Goal: Task Accomplishment & Management: Use online tool/utility

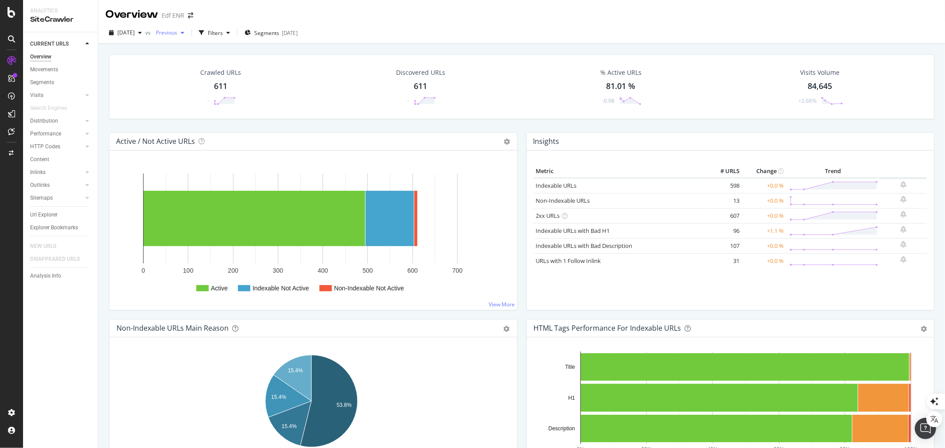
click at [177, 34] on span "Previous" at bounding box center [164, 33] width 25 height 8
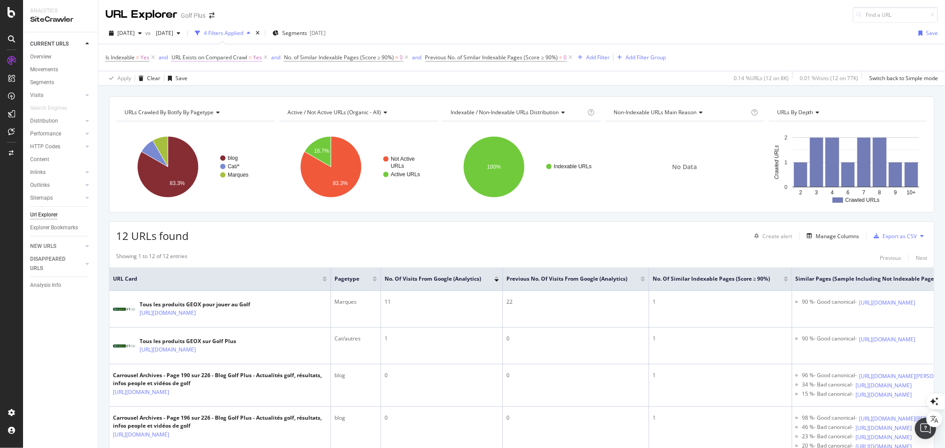
click at [264, 58] on icon at bounding box center [266, 57] width 8 height 9
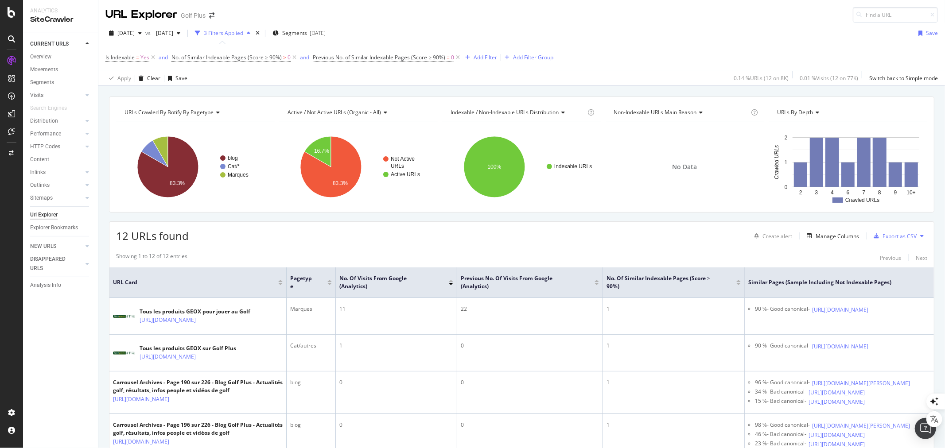
click at [456, 56] on icon at bounding box center [458, 57] width 8 height 9
click at [294, 58] on icon at bounding box center [295, 57] width 8 height 9
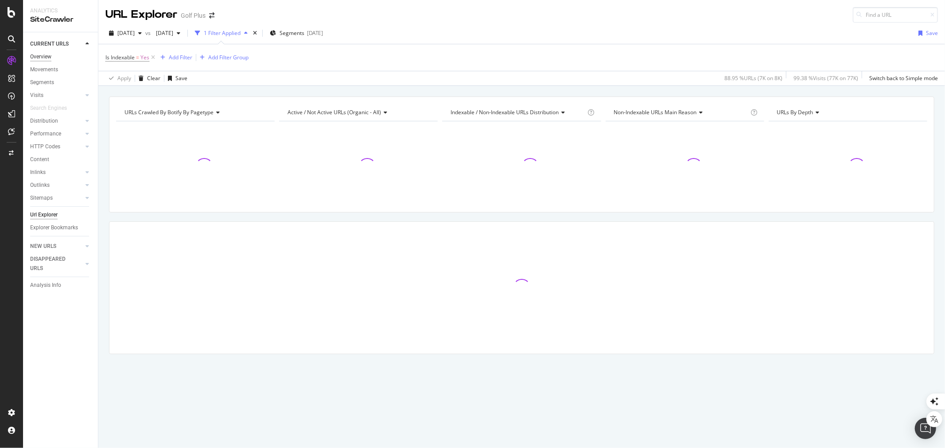
click at [45, 55] on div "Overview" at bounding box center [40, 56] width 21 height 9
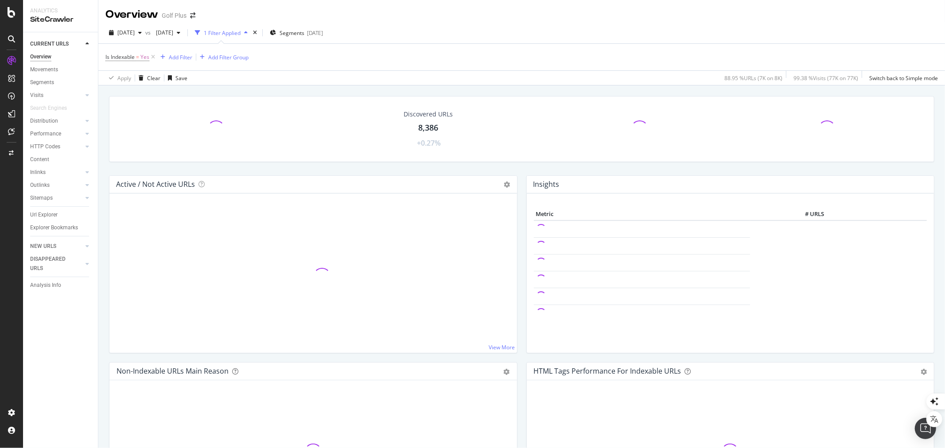
click at [153, 56] on icon at bounding box center [153, 57] width 8 height 9
click at [294, 33] on div "[DATE]" at bounding box center [286, 33] width 16 height 8
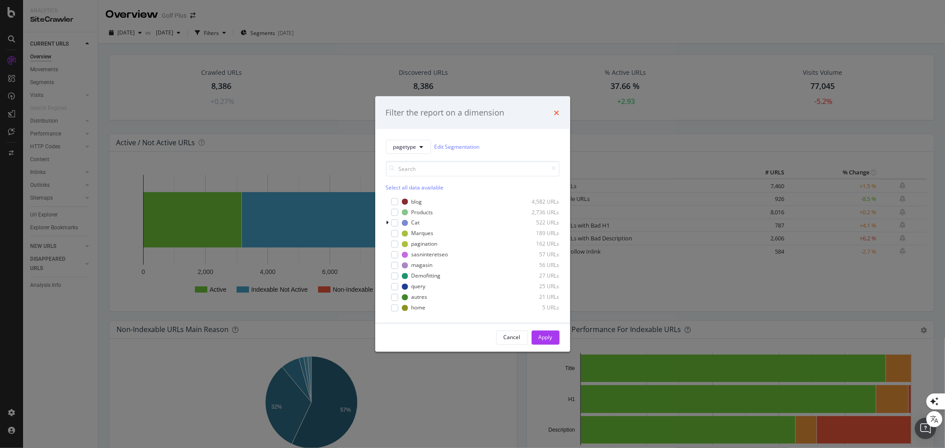
click at [557, 114] on icon "times" at bounding box center [556, 112] width 5 height 7
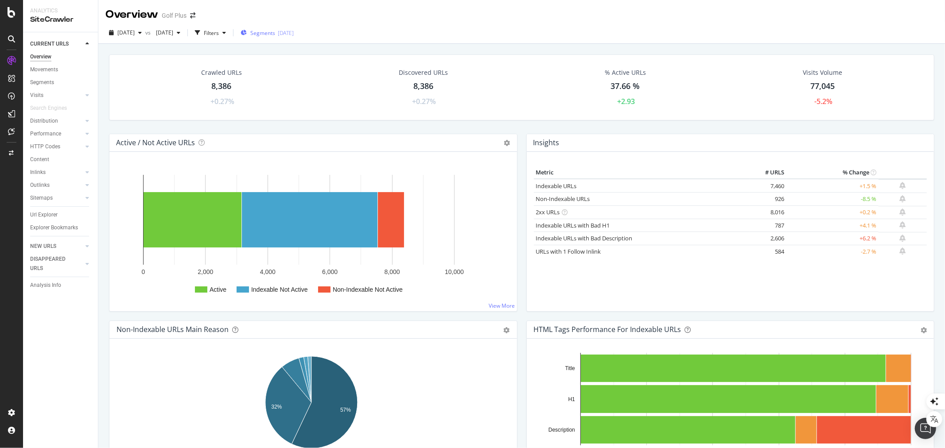
click at [51, 211] on div "Url Explorer" at bounding box center [43, 214] width 27 height 9
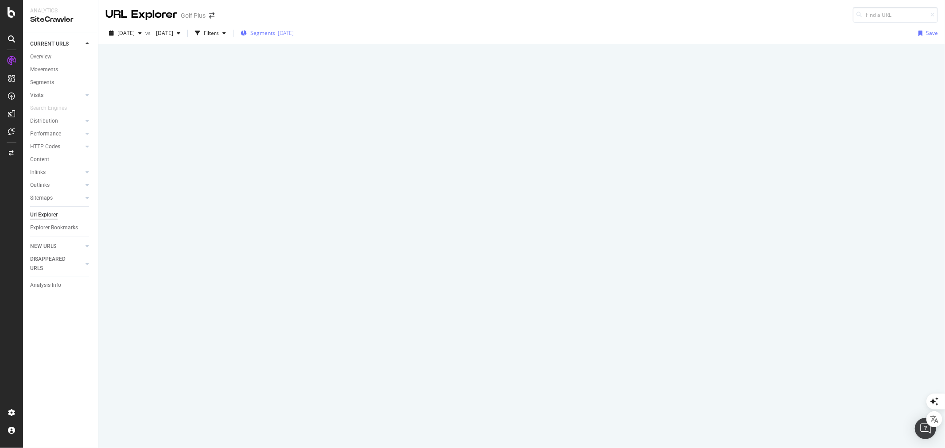
click at [275, 33] on span "Segments" at bounding box center [262, 33] width 25 height 8
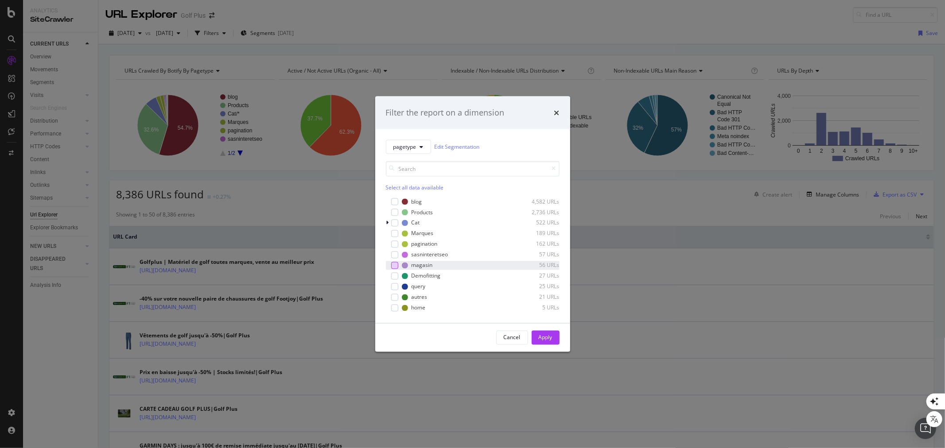
click at [395, 263] on div "modal" at bounding box center [394, 265] width 7 height 7
click at [548, 335] on div "Apply" at bounding box center [546, 338] width 14 height 8
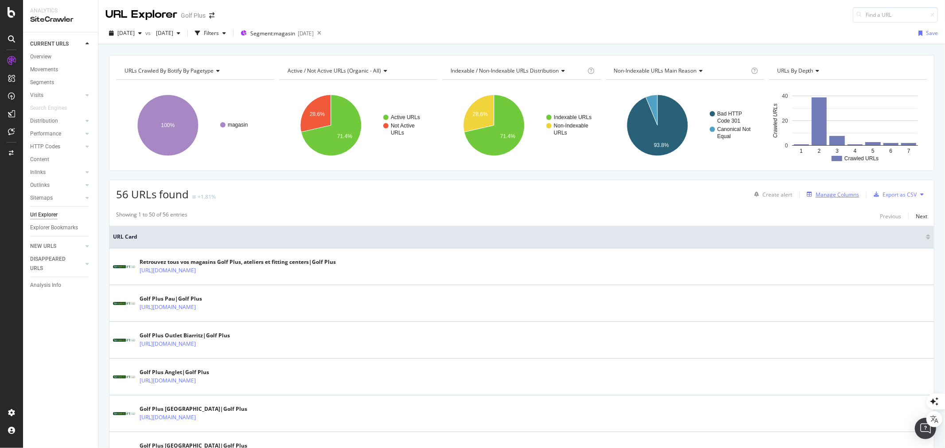
click at [834, 191] on div "Manage Columns" at bounding box center [837, 195] width 43 height 8
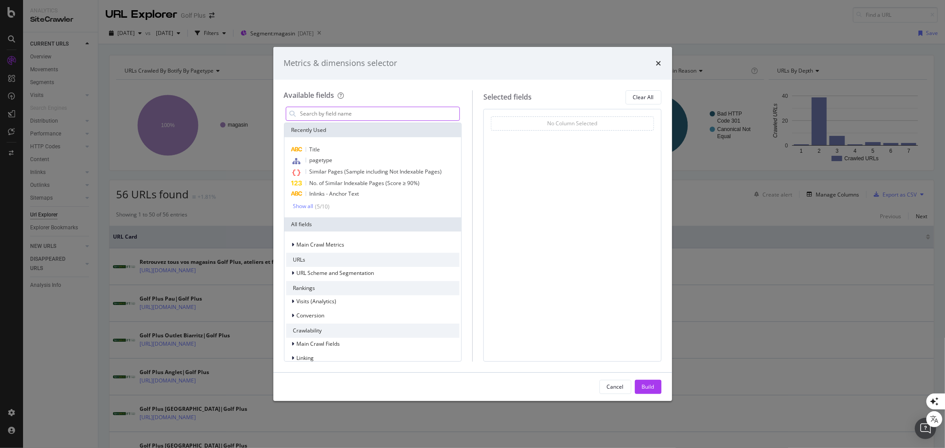
click at [325, 115] on input "modal" at bounding box center [380, 113] width 160 height 13
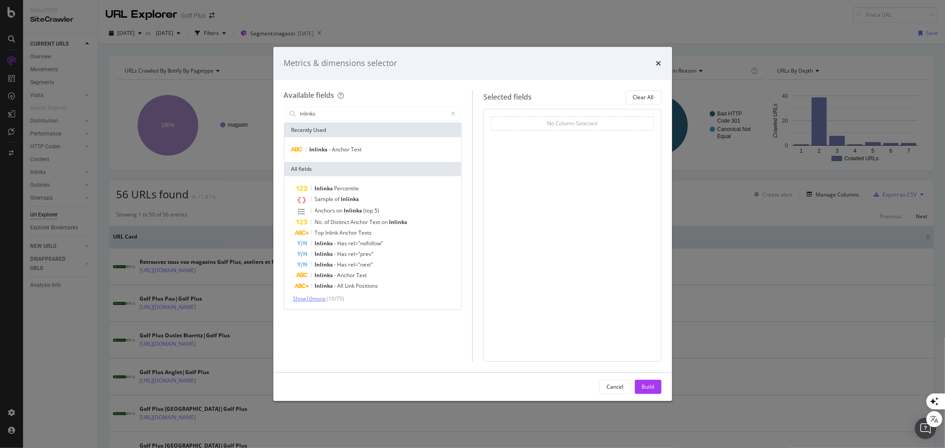
type input "inlinks"
click at [313, 300] on span "Show 10 more" at bounding box center [309, 299] width 33 height 8
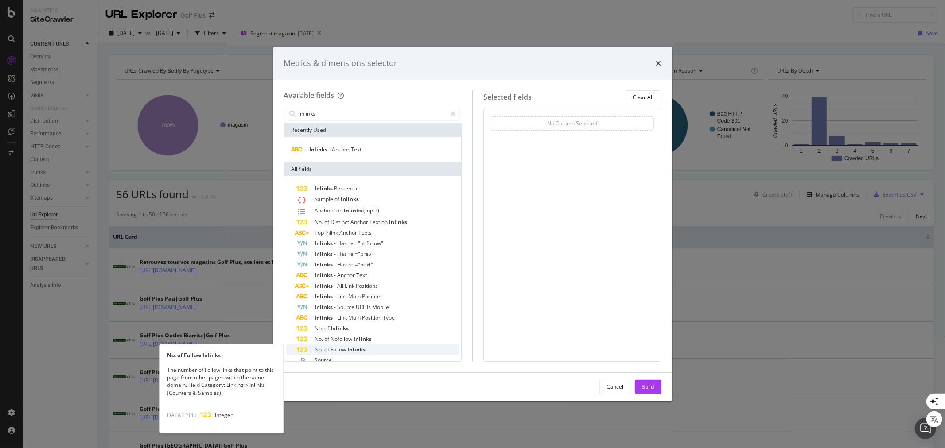
click at [354, 349] on span "Inlinks" at bounding box center [357, 350] width 18 height 8
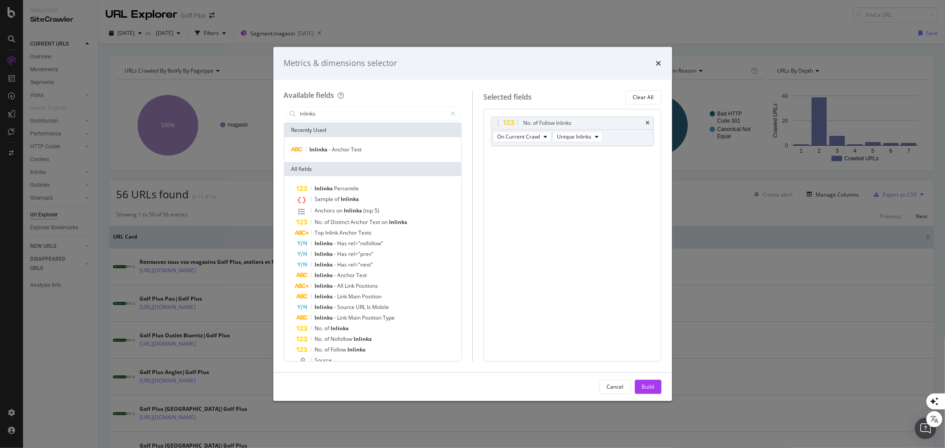
drag, startPoint x: 650, startPoint y: 388, endPoint x: 635, endPoint y: 374, distance: 20.4
click at [650, 388] on div "Build" at bounding box center [648, 387] width 12 height 8
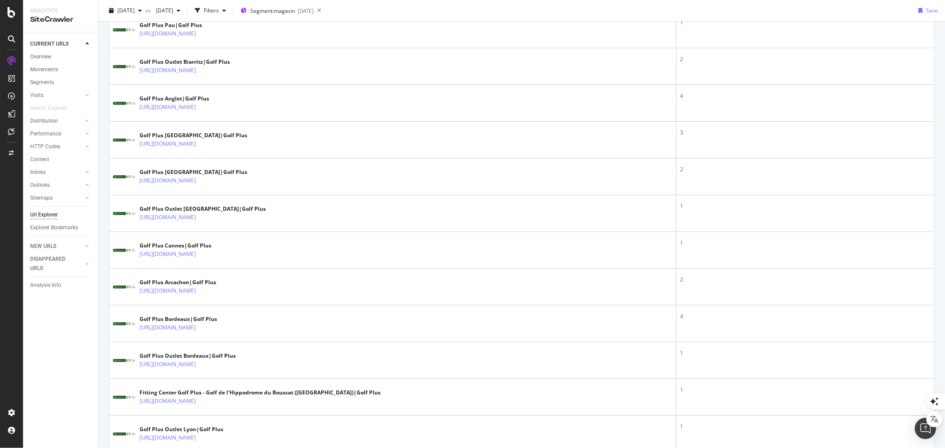
scroll to position [98, 0]
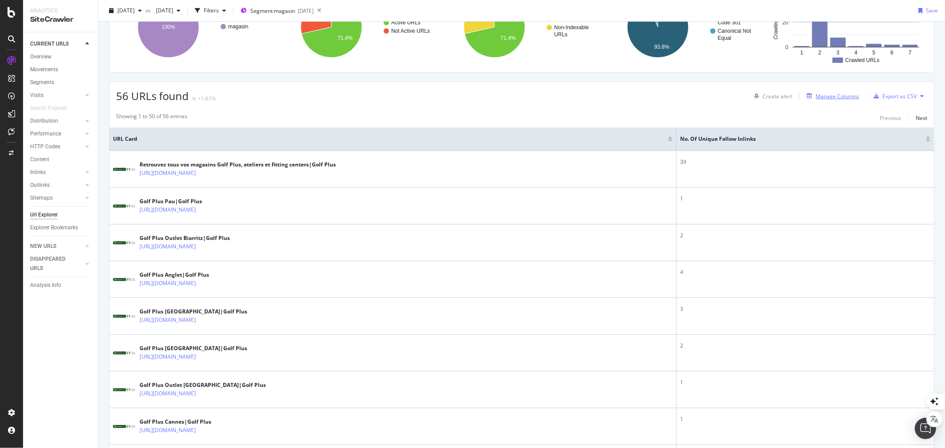
click at [838, 98] on div "Manage Columns" at bounding box center [837, 97] width 43 height 8
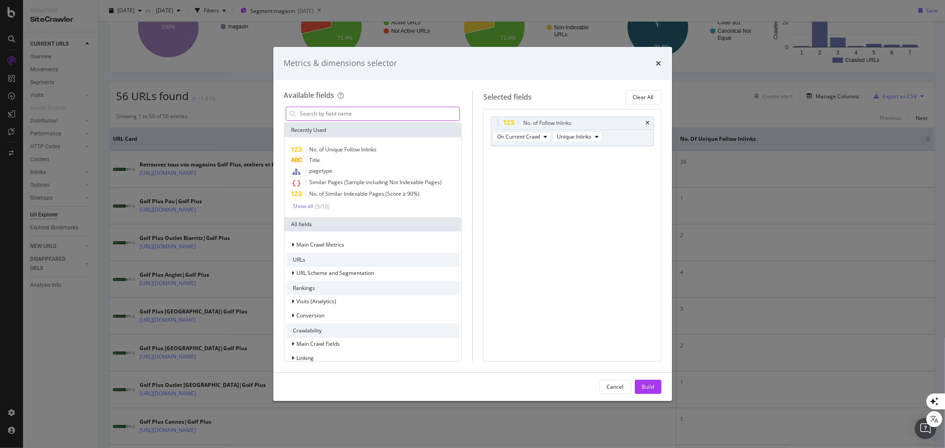
click at [338, 113] on input "modal" at bounding box center [380, 113] width 160 height 13
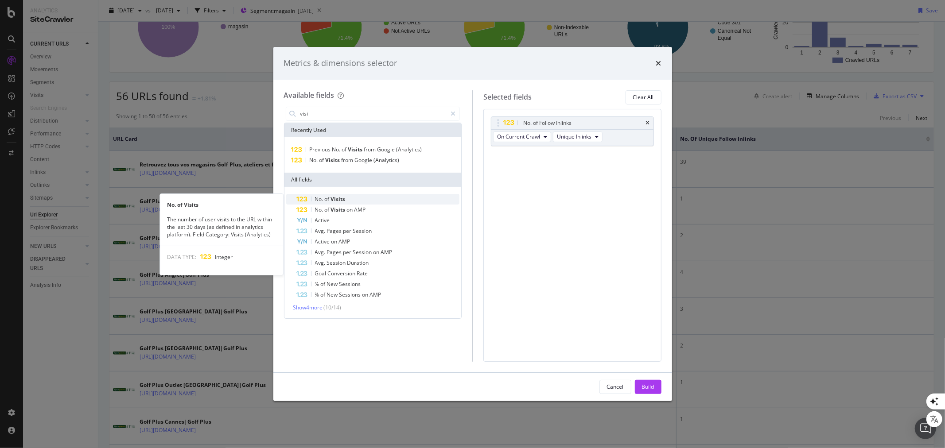
type input "visi"
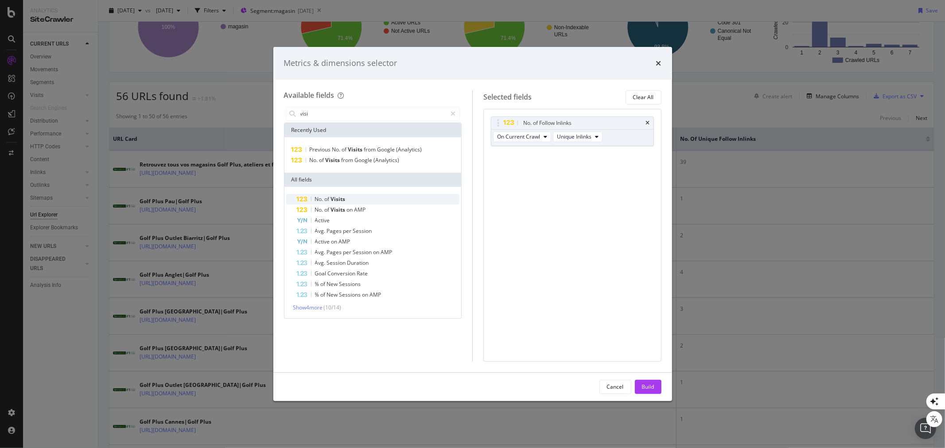
click at [347, 199] on div "No. of Visits" at bounding box center [378, 199] width 163 height 11
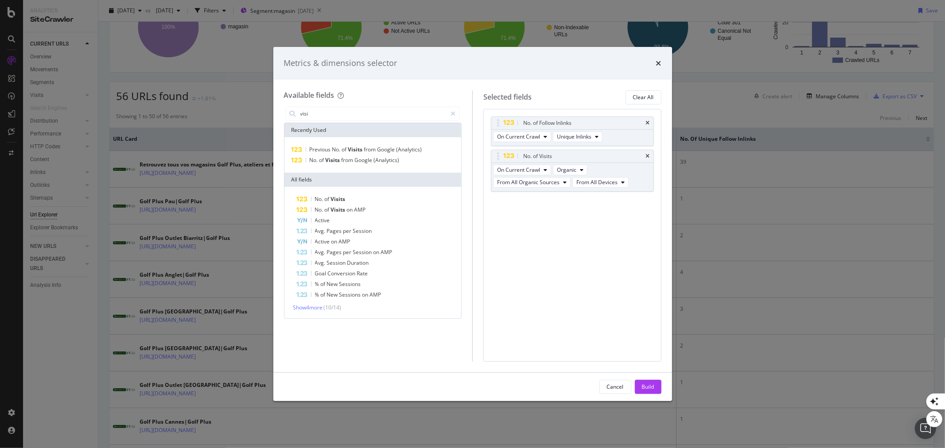
click at [650, 387] on div "Build" at bounding box center [648, 387] width 12 height 8
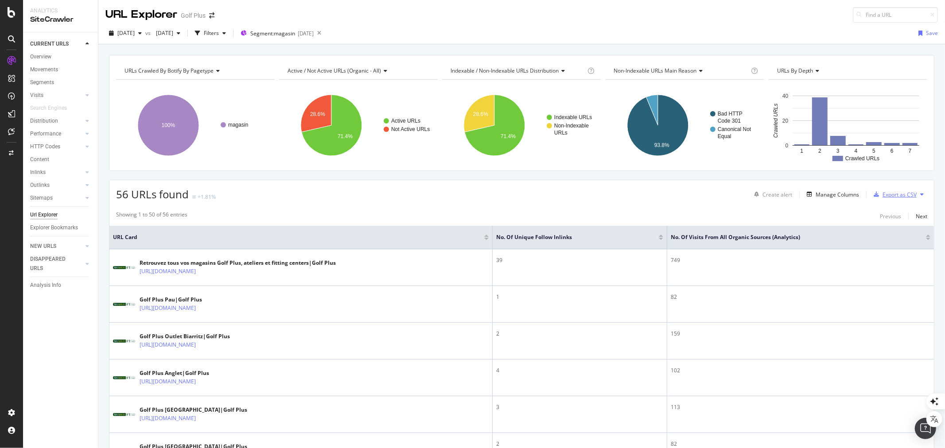
click at [900, 195] on div "Export as CSV" at bounding box center [900, 195] width 34 height 8
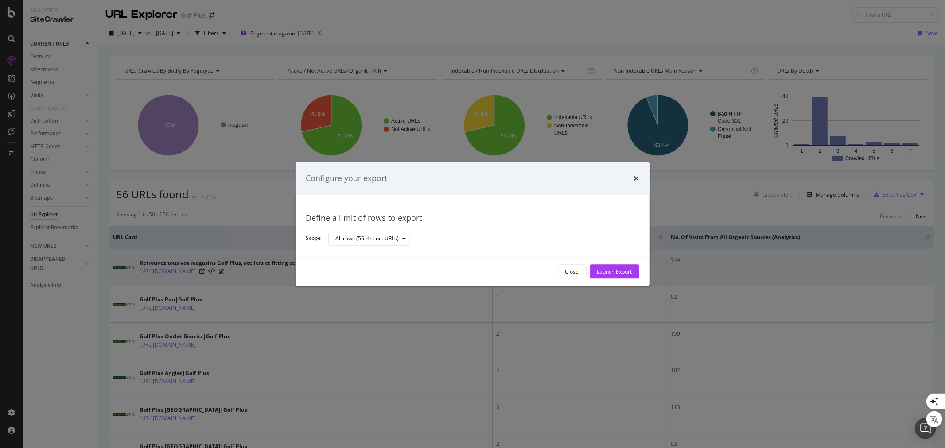
click at [619, 272] on div "Launch Export" at bounding box center [614, 272] width 35 height 8
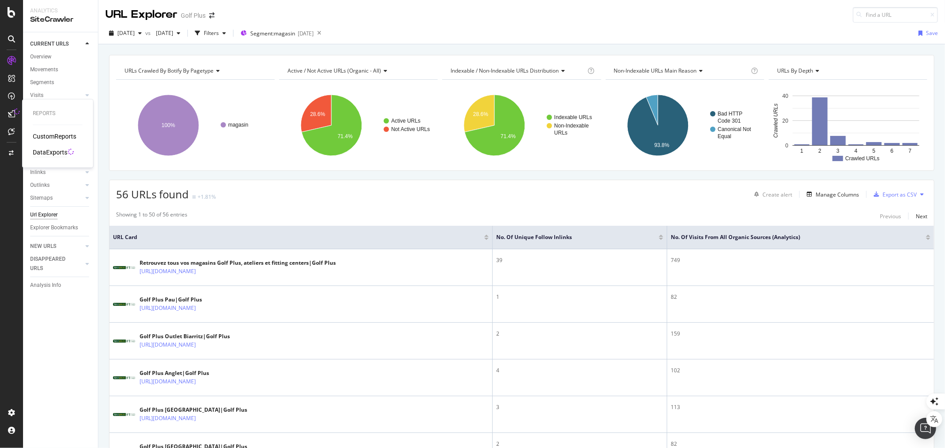
click at [50, 148] on div "DataExports" at bounding box center [50, 152] width 35 height 9
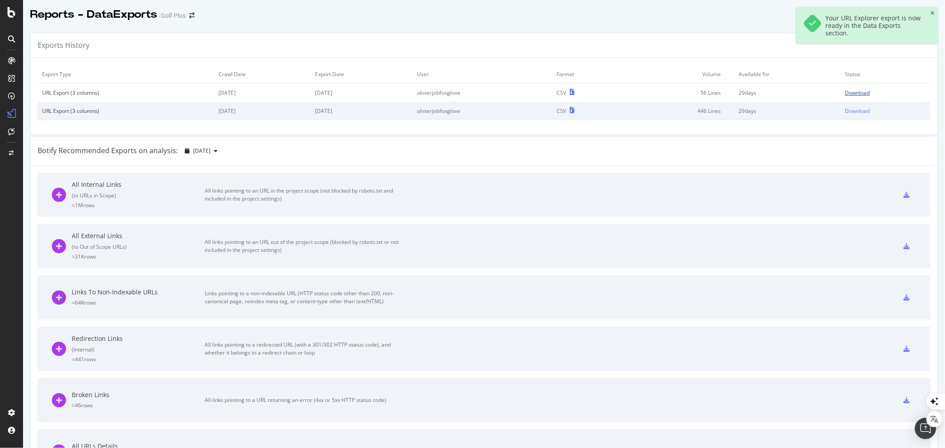
click at [848, 93] on div "Download" at bounding box center [857, 93] width 25 height 8
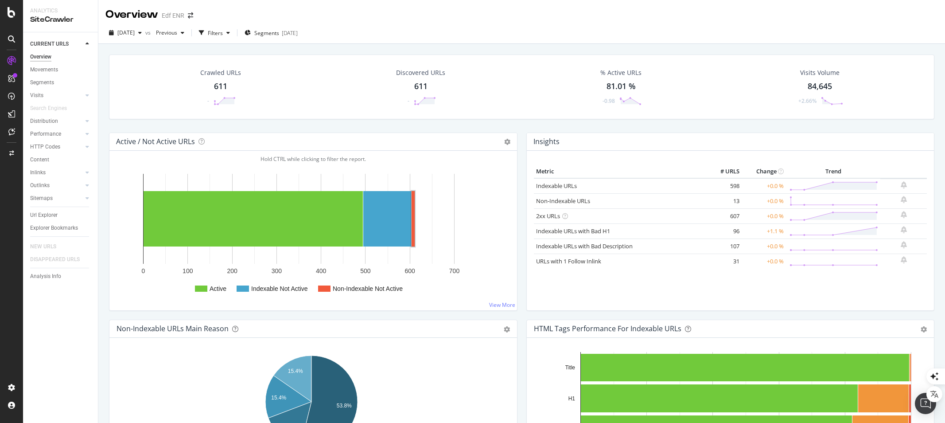
click at [412, 213] on rect "A chart." at bounding box center [413, 218] width 3 height 55
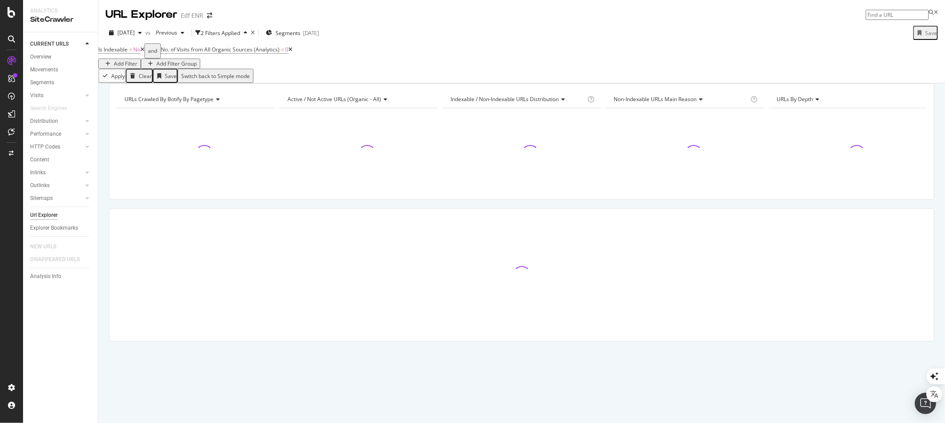
click at [292, 52] on icon at bounding box center [290, 49] width 4 height 5
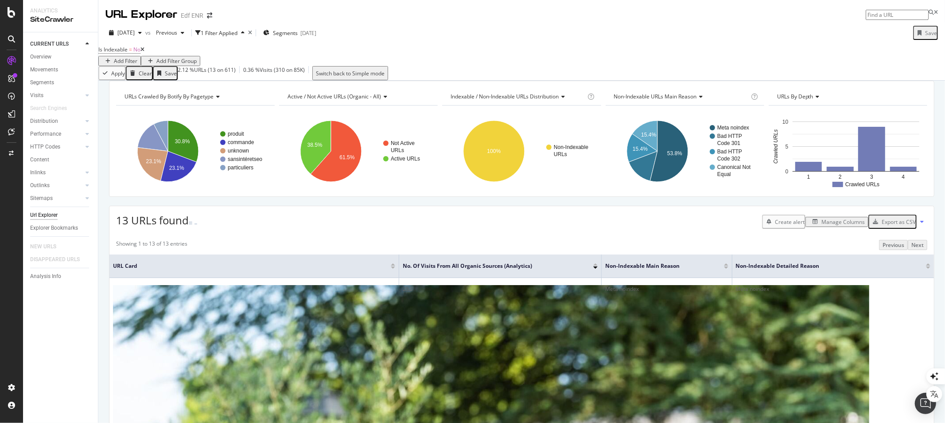
click at [826, 226] on div "Manage Columns" at bounding box center [843, 222] width 43 height 8
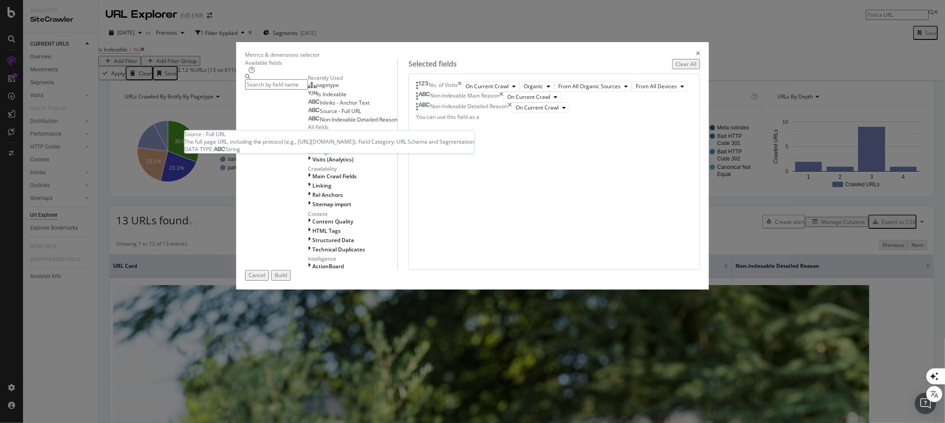
click at [338, 115] on span "Source - Full URL" at bounding box center [340, 111] width 41 height 8
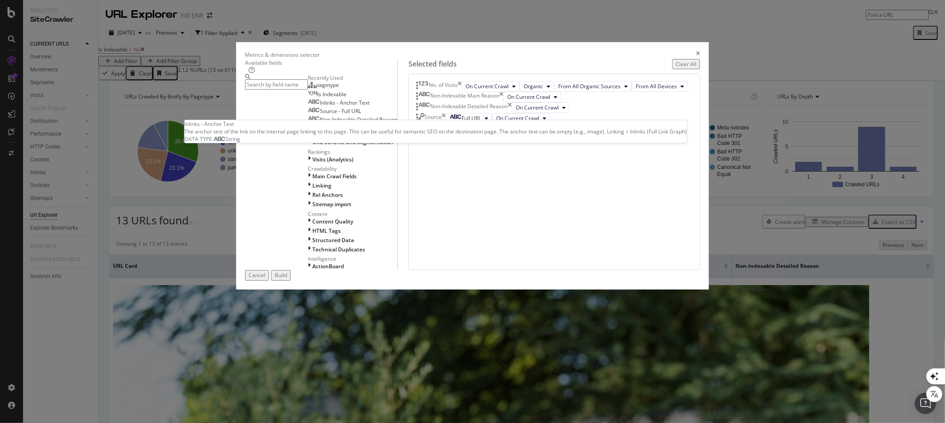
click at [347, 106] on span "Inlinks - Anchor Text" at bounding box center [345, 103] width 50 height 8
click at [503, 102] on icon "times" at bounding box center [501, 97] width 4 height 11
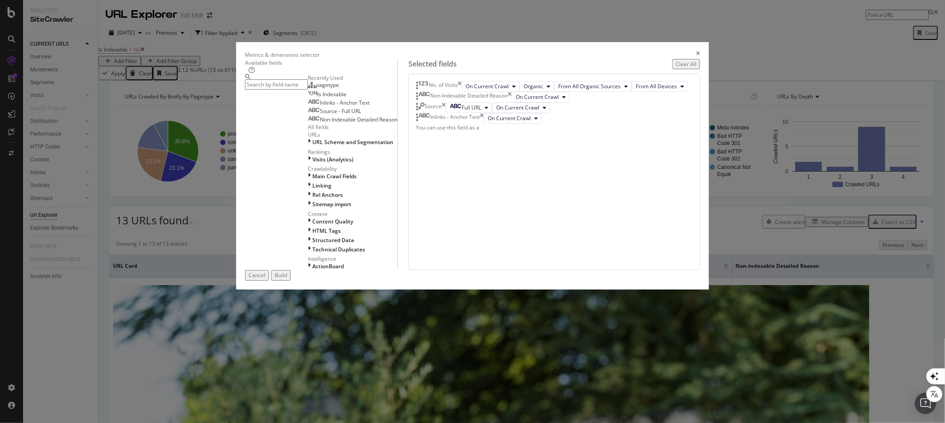
click at [291, 280] on button "Build" at bounding box center [280, 275] width 19 height 10
